Goal: Use online tool/utility: Use online tool/utility

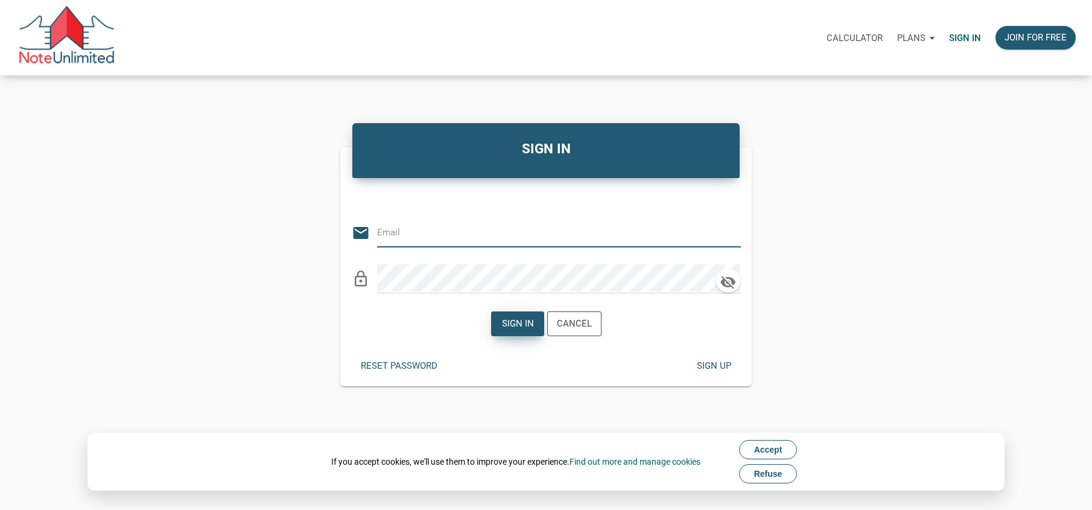
type input "[EMAIL_ADDRESS][DOMAIN_NAME]"
click at [522, 321] on div "Sign in" at bounding box center [517, 324] width 32 height 14
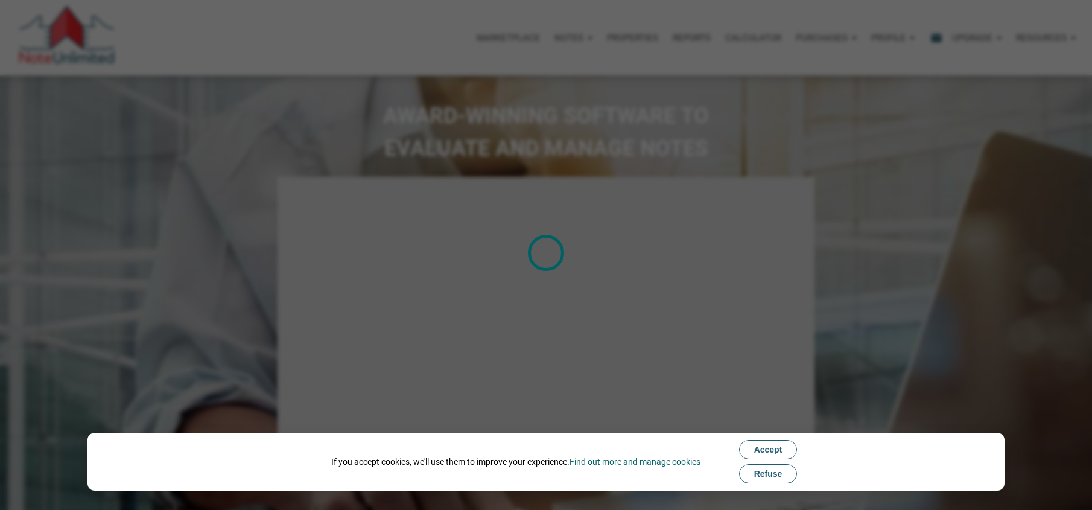
select select
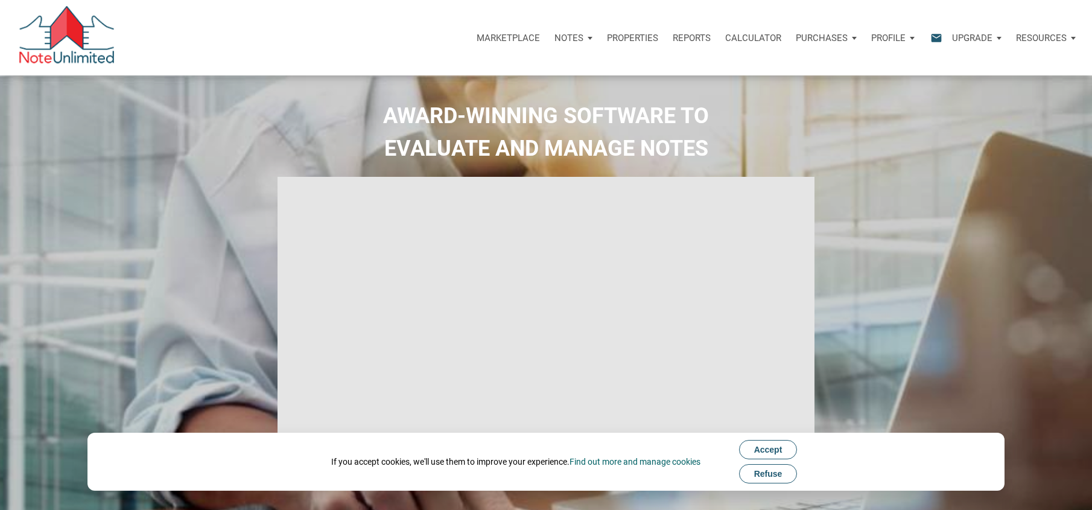
type input "Introduction to new features"
select select
click at [767, 474] on span "Refuse" at bounding box center [768, 474] width 28 height 10
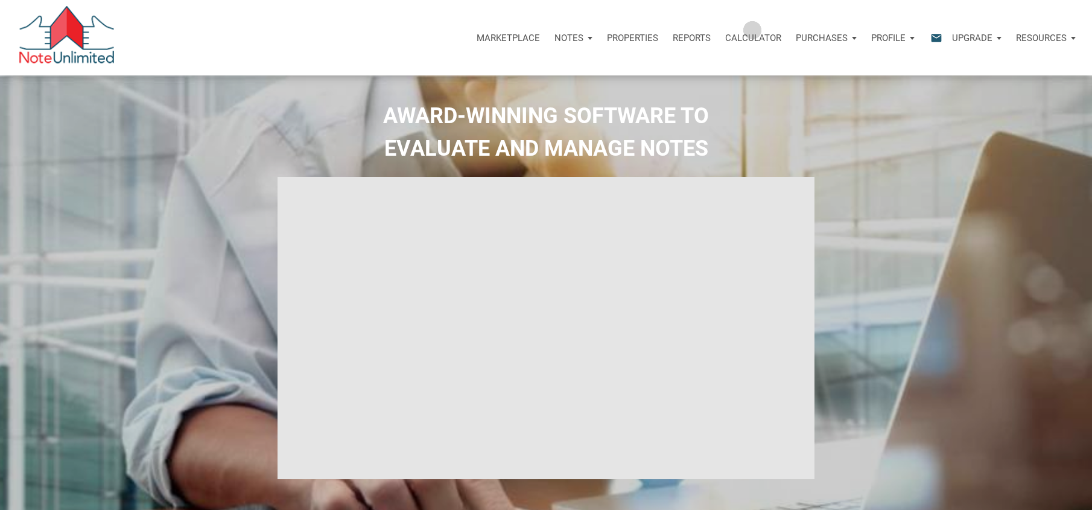
click at [753, 30] on div "Calculator" at bounding box center [753, 38] width 71 height 36
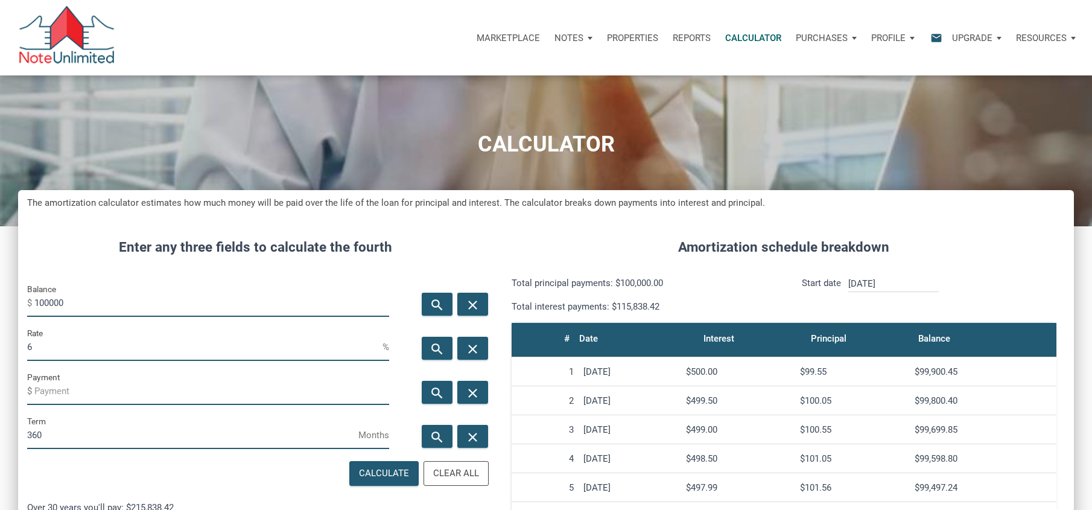
scroll to position [647, 1056]
drag, startPoint x: 75, startPoint y: 305, endPoint x: 16, endPoint y: 305, distance: 59.1
click at [16, 305] on div "CALCULATOR The amortization calculator estimates how much money will be paid ov…" at bounding box center [546, 456] width 1092 height 762
type input "220000"
click at [45, 348] on input "6" at bounding box center [204, 347] width 355 height 27
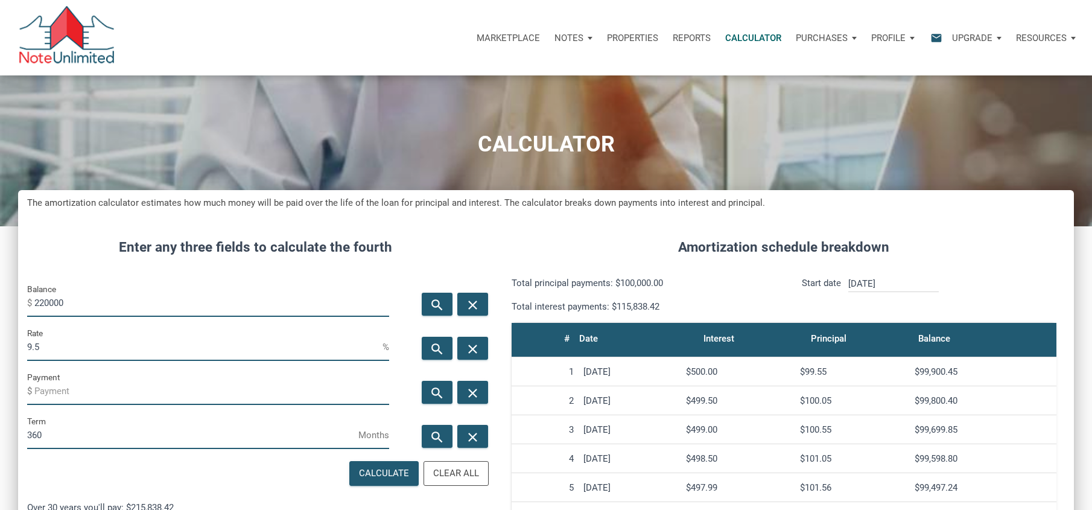
scroll to position [602619, 602211]
type input "9.5"
click at [386, 471] on div "Calculate" at bounding box center [384, 473] width 50 height 14
type input "-1849.88"
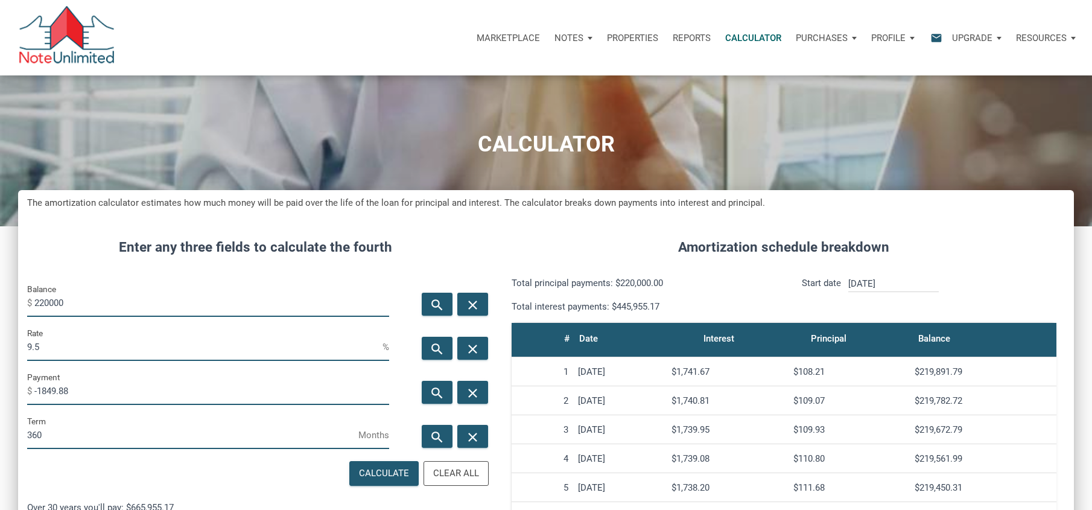
drag, startPoint x: 72, startPoint y: 303, endPoint x: -17, endPoint y: 303, distance: 89.3
click at [0, 303] on html "Marketplace Notes Dashboard Transactions Properties Reports Calculator Purchase…" at bounding box center [546, 255] width 1092 height 510
type input "215000"
drag, startPoint x: 62, startPoint y: 391, endPoint x: -6, endPoint y: 397, distance: 67.8
click at [0, 397] on html "Marketplace Notes Dashboard Transactions Properties Reports Calculator Purchase…" at bounding box center [546, 255] width 1092 height 510
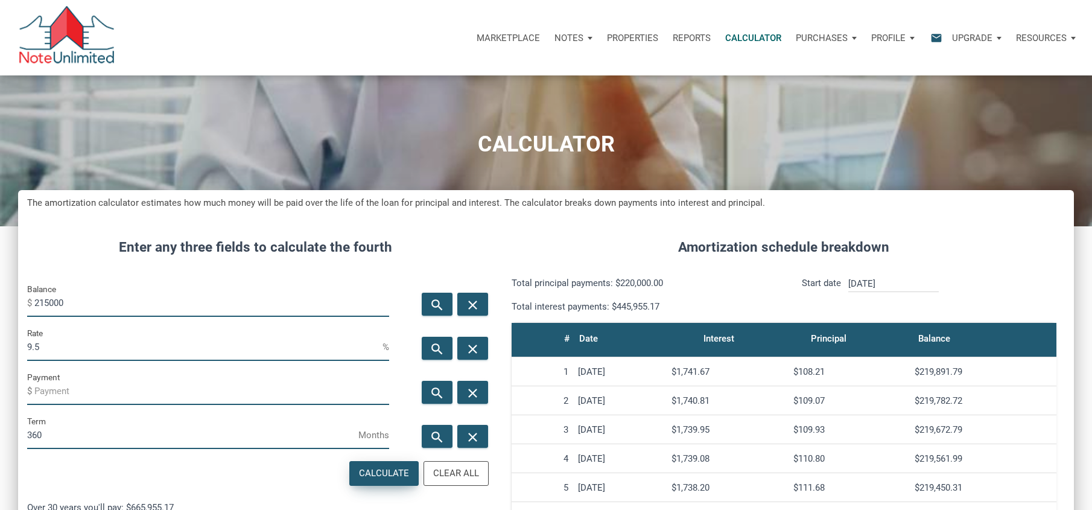
click at [380, 466] on div "Calculate" at bounding box center [384, 473] width 50 height 14
type input "-1807.84"
